Goal: Find specific page/section: Find specific page/section

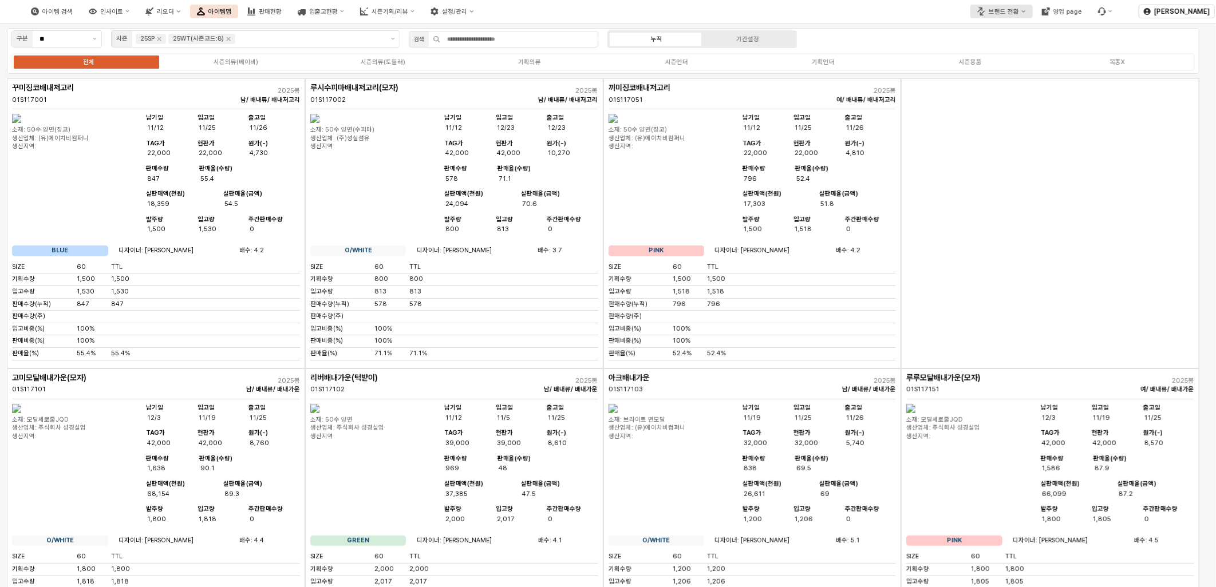
click at [996, 14] on div "브랜드 전환" at bounding box center [1004, 11] width 30 height 7
click at [1002, 35] on div "아가방" at bounding box center [1016, 31] width 70 height 9
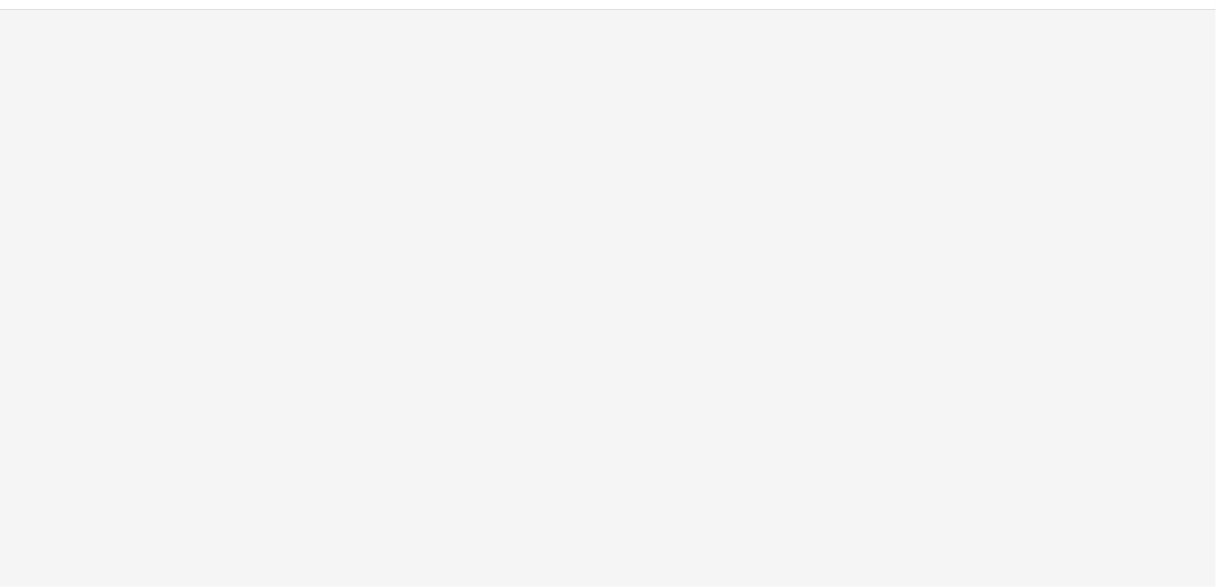
click at [1002, 14] on div "App Frame" at bounding box center [608, 14] width 1216 height 9
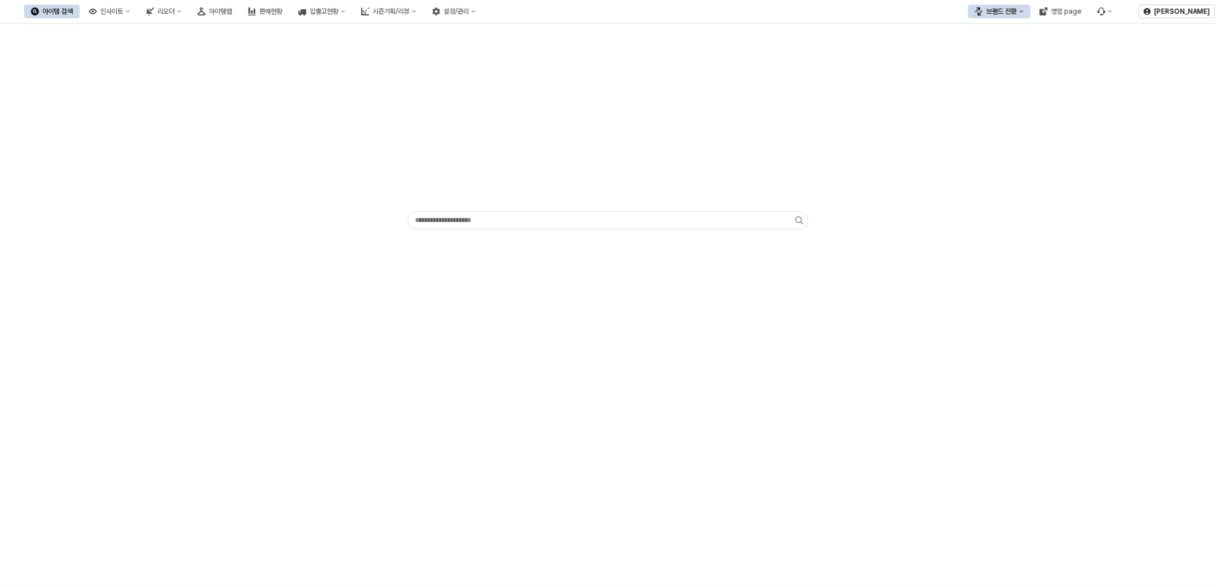
click at [1017, 3] on div "브랜드 전환 영업 page" at bounding box center [1043, 11] width 151 height 29
click at [1017, 9] on div "브랜드 전환" at bounding box center [1001, 11] width 30 height 8
click at [1017, 48] on div "디즈니" at bounding box center [1011, 51] width 70 height 9
